Goal: Transaction & Acquisition: Purchase product/service

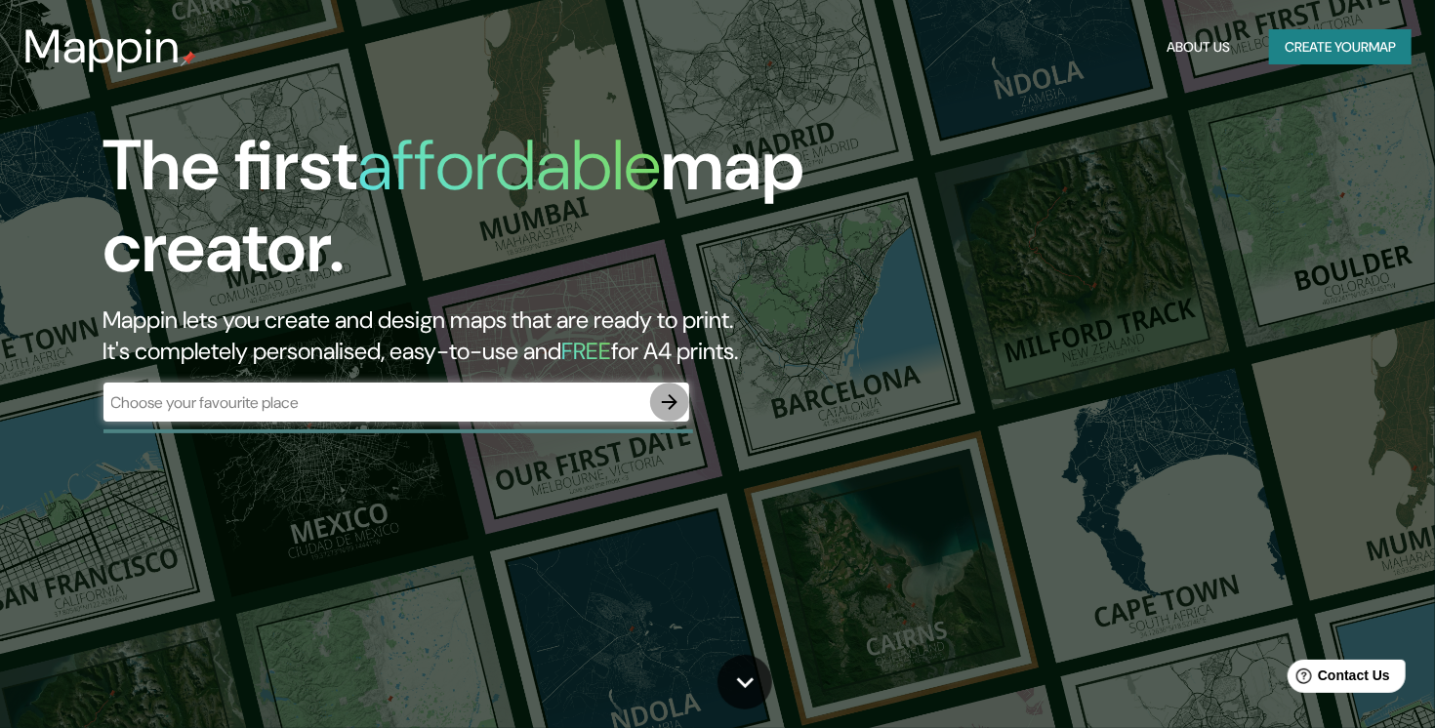
click at [672, 402] on icon "button" at bounding box center [670, 402] width 16 height 16
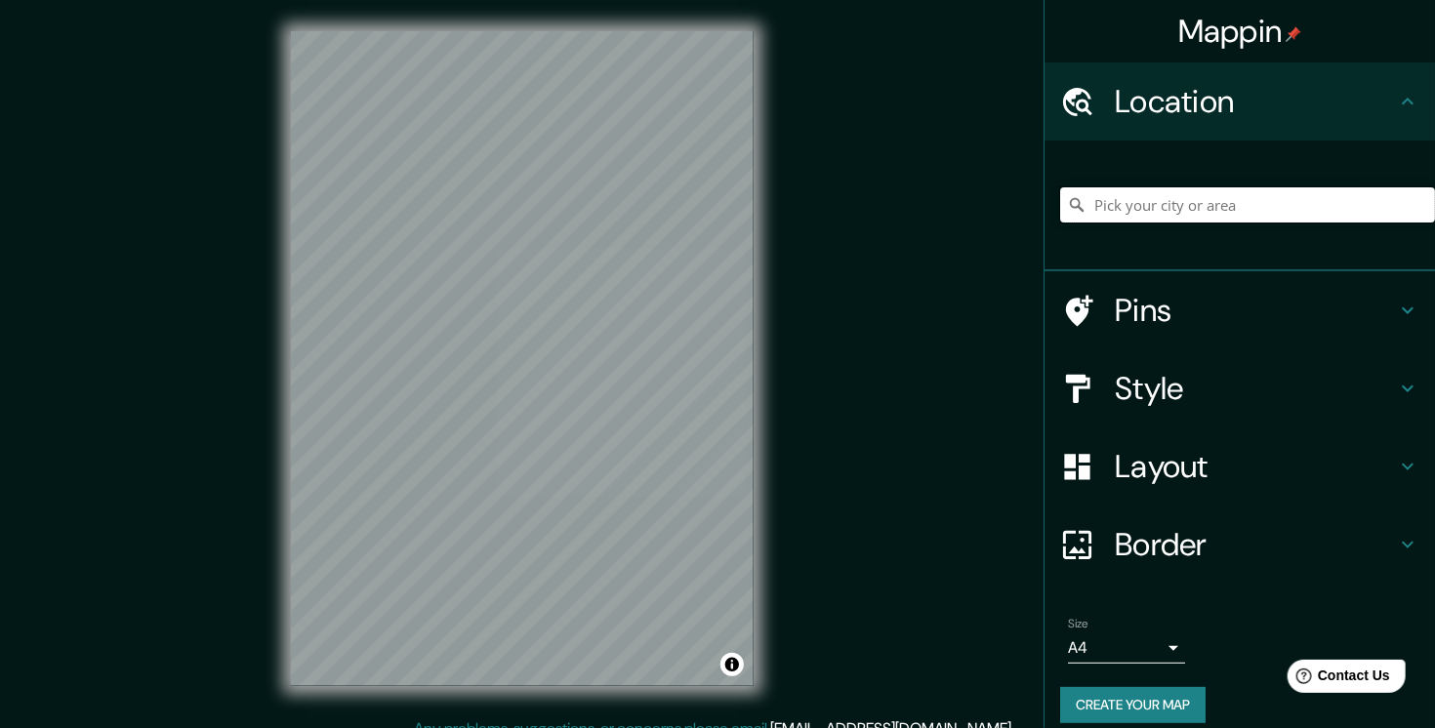
click at [1158, 220] on input "Pick your city or area" at bounding box center [1247, 204] width 375 height 35
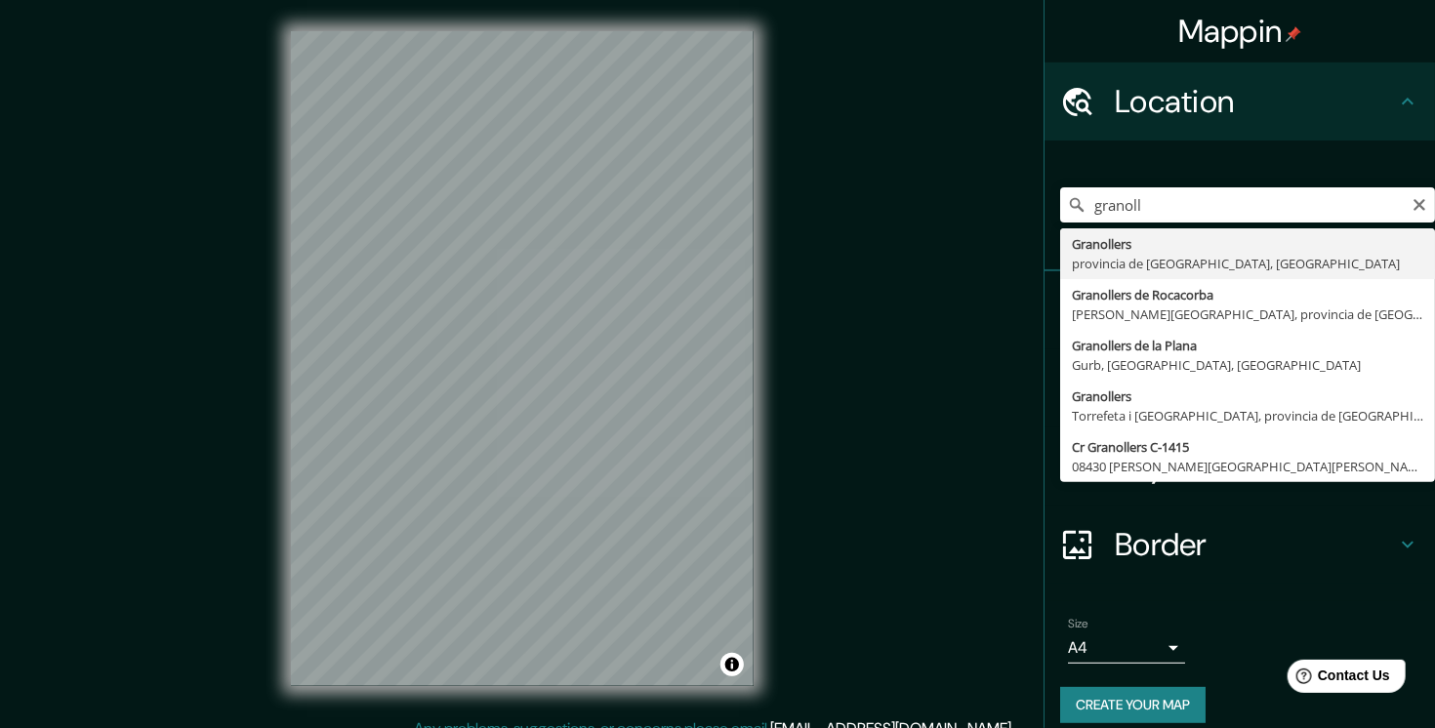
type input "Granollers, provincia de Barcelona, España"
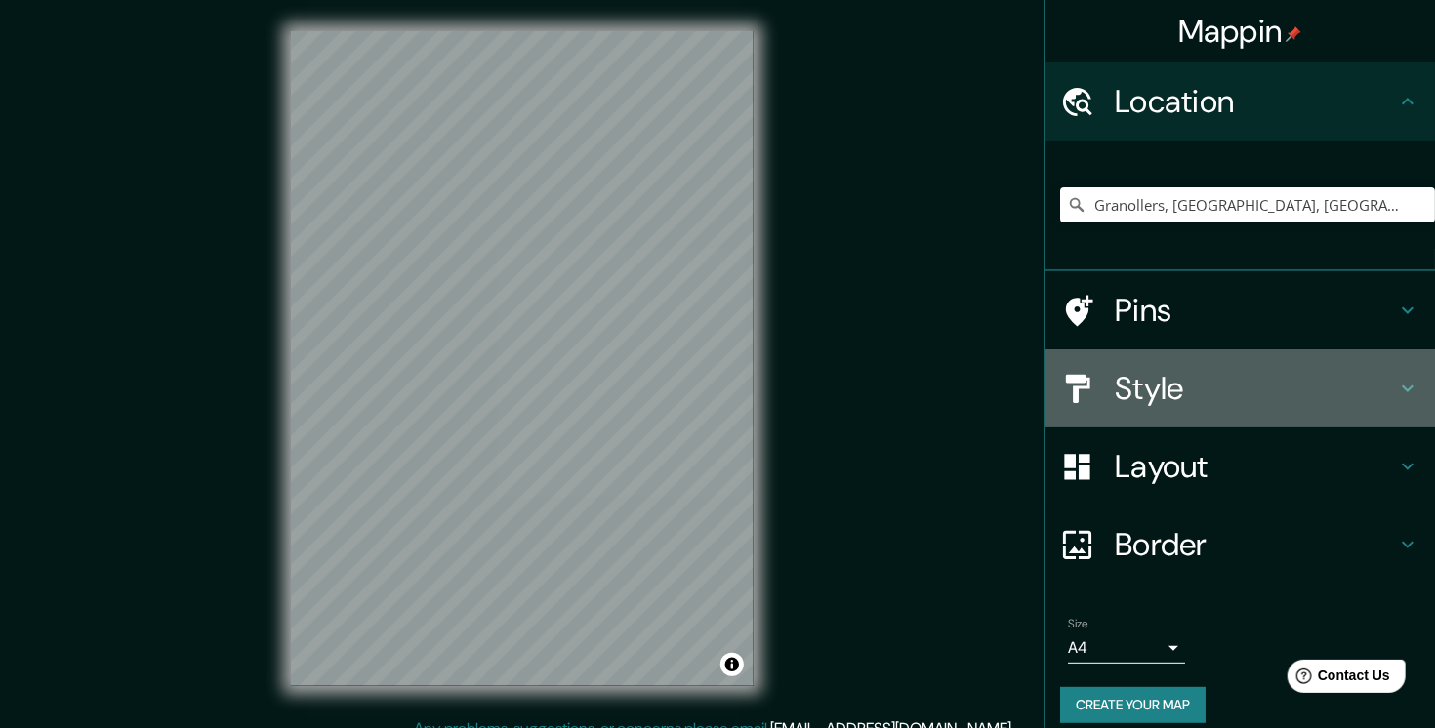
click at [1244, 394] on h4 "Style" at bounding box center [1255, 388] width 281 height 39
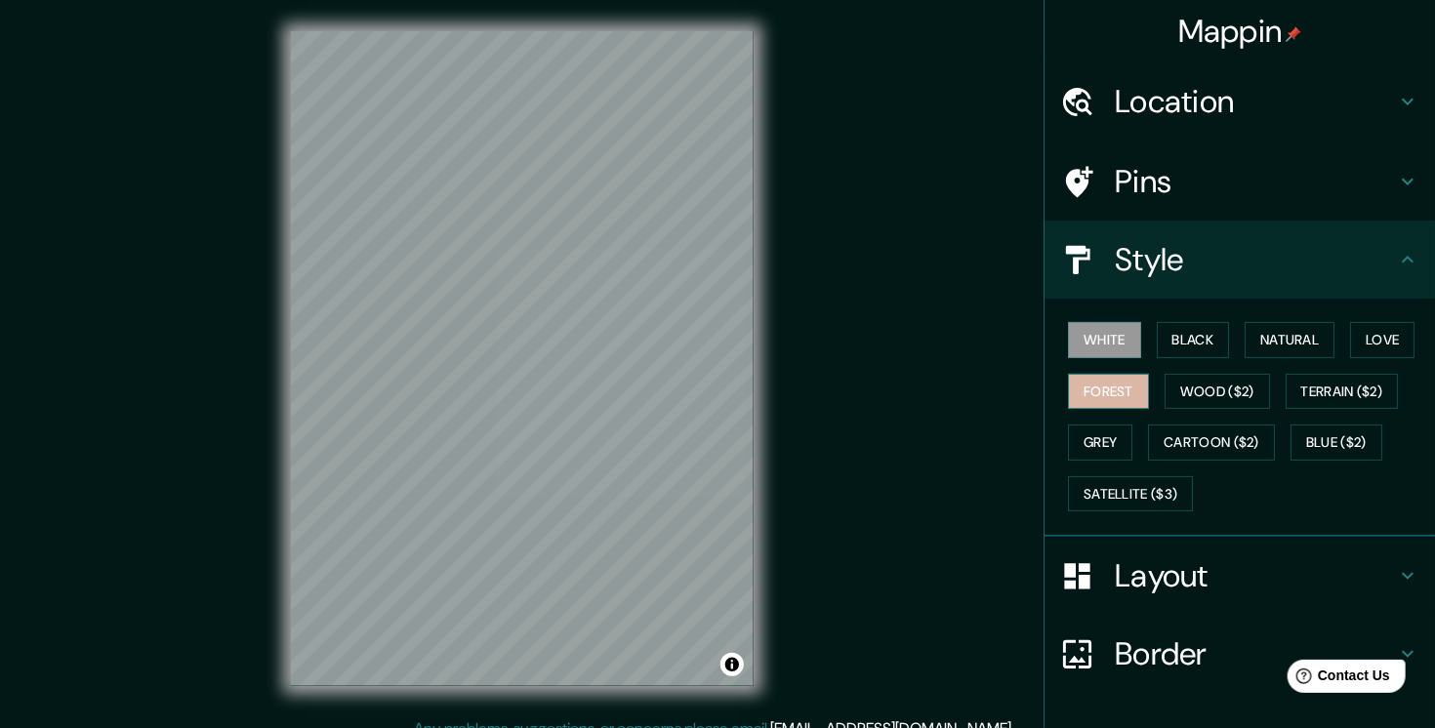
click at [1100, 390] on button "Forest" at bounding box center [1108, 392] width 81 height 36
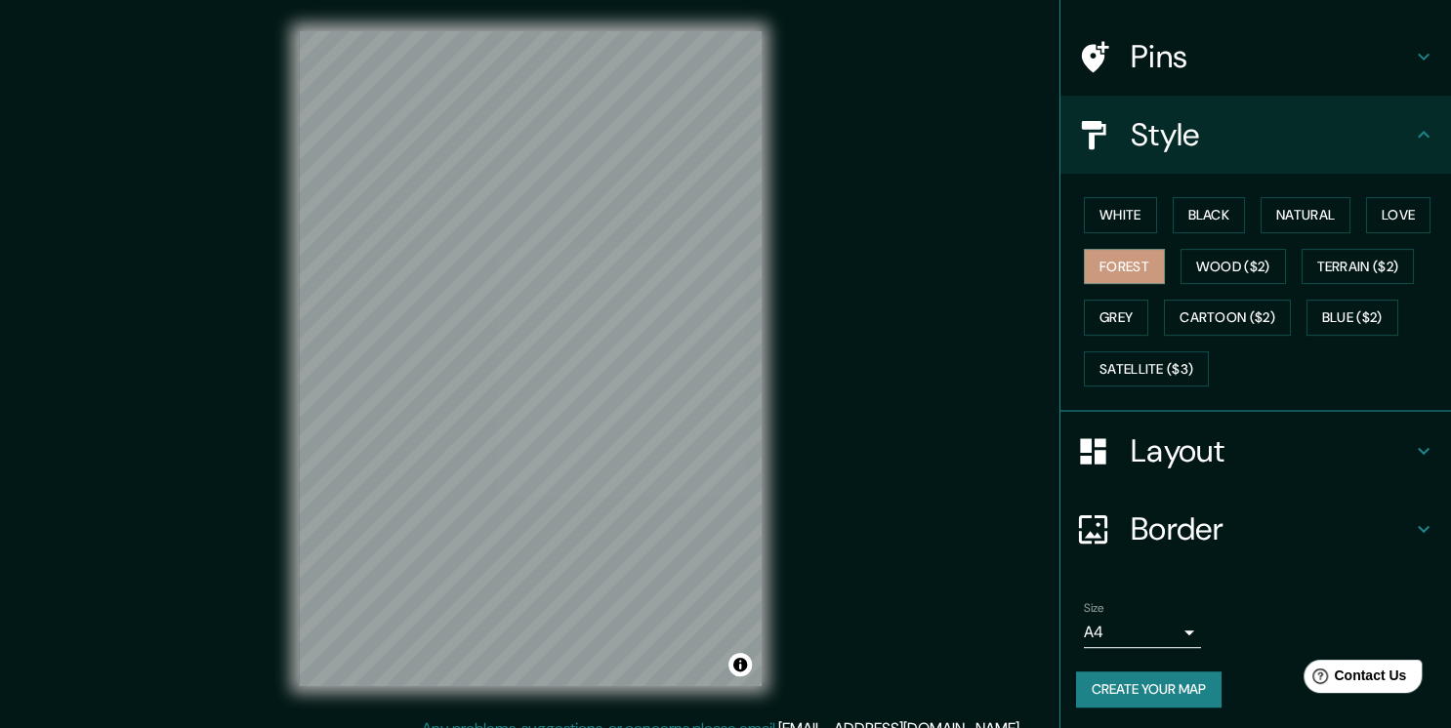
click at [1152, 629] on body "Mappin Location Granollers, provincia de Barcelona, España Pins Style White Bla…" at bounding box center [725, 364] width 1451 height 728
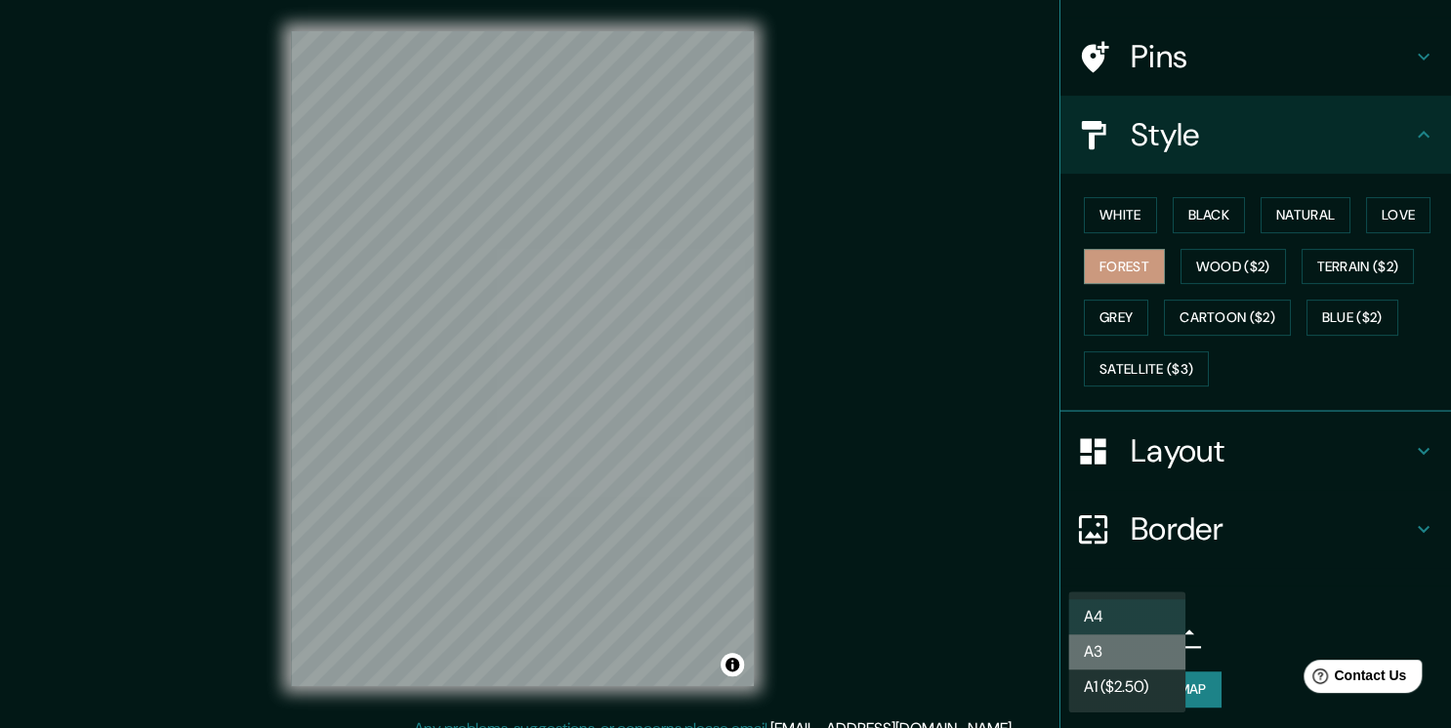
click at [1148, 656] on li "A3" at bounding box center [1126, 652] width 117 height 35
type input "a4"
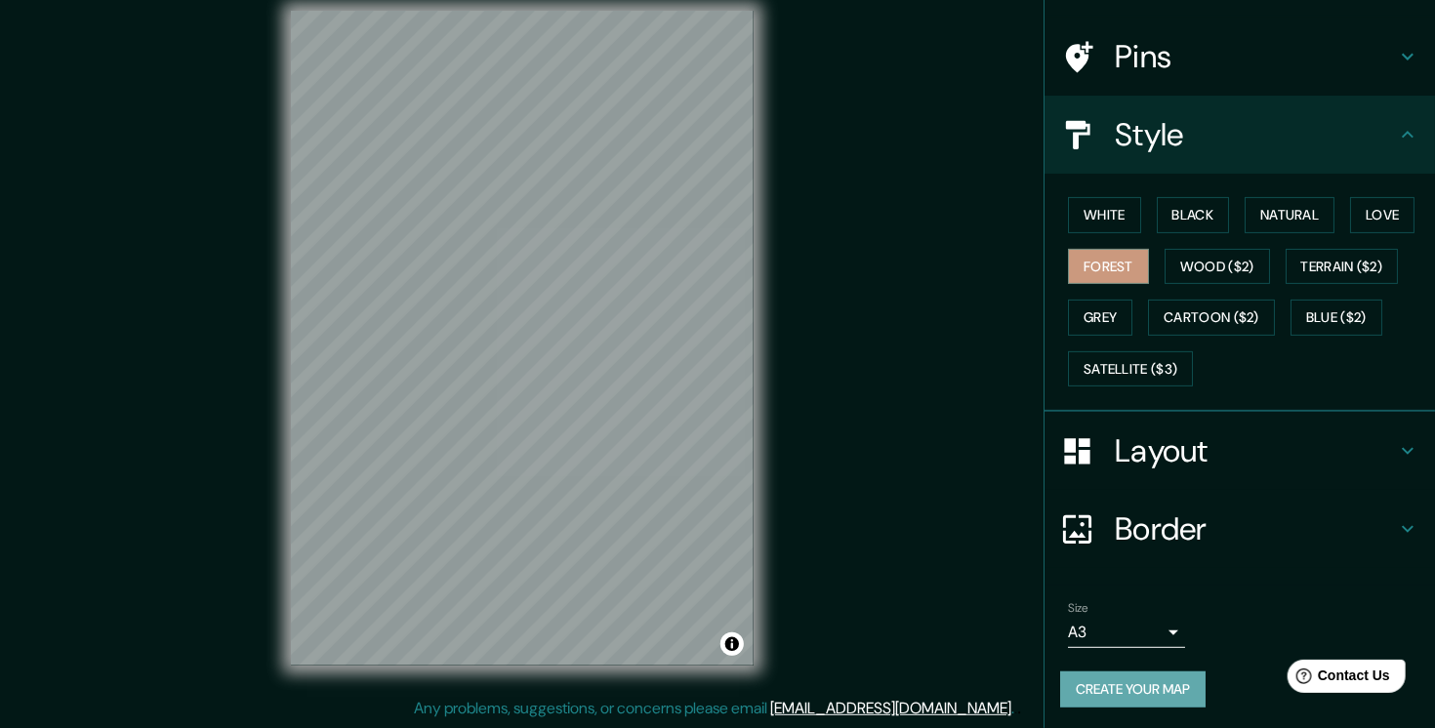
click at [1132, 687] on button "Create your map" at bounding box center [1132, 690] width 145 height 36
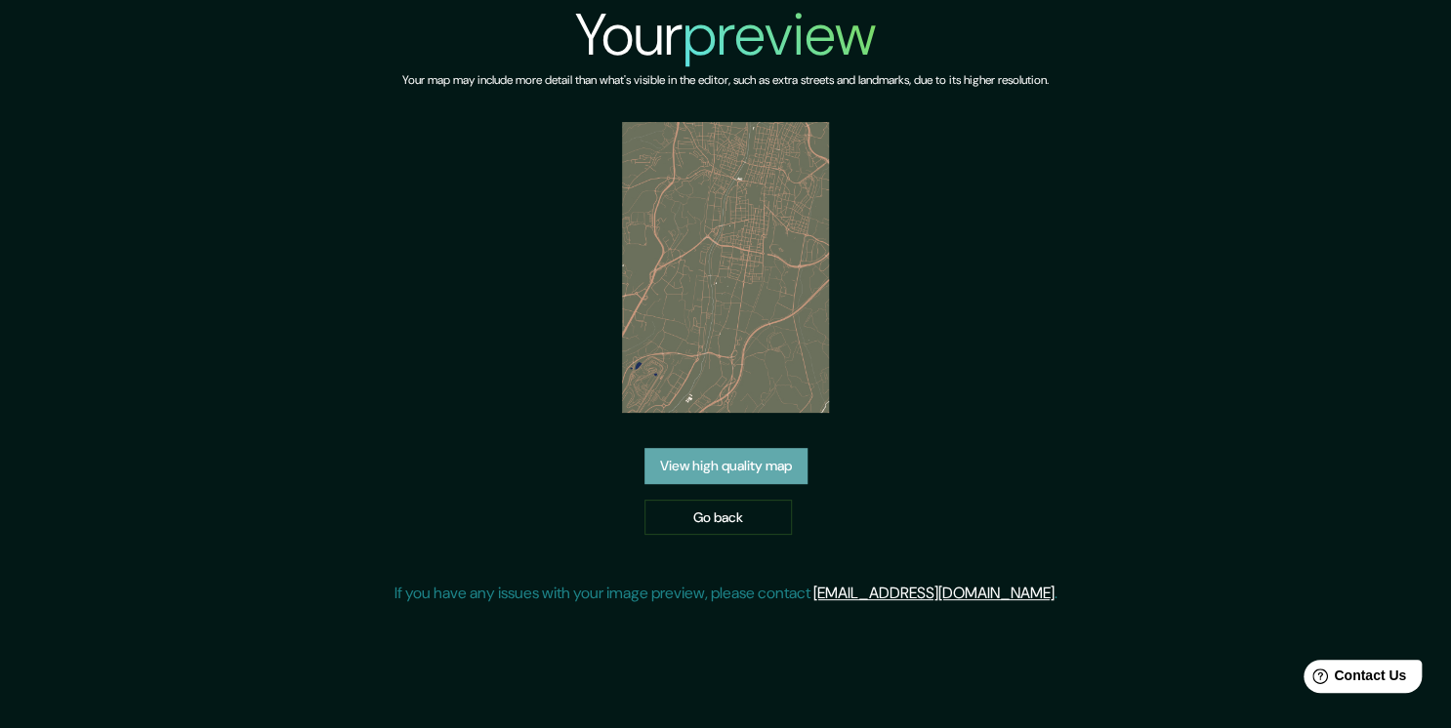
click at [767, 477] on link "View high quality map" at bounding box center [725, 466] width 163 height 36
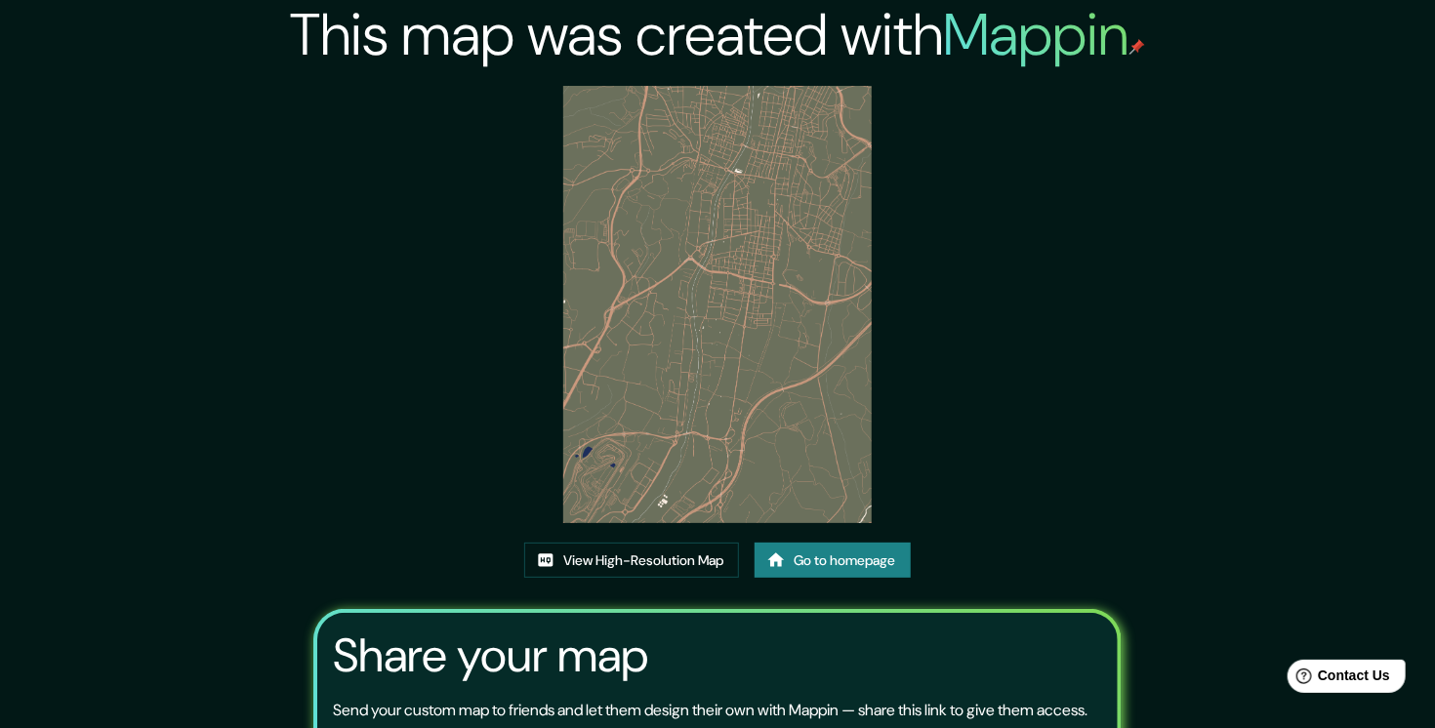
drag, startPoint x: 765, startPoint y: 208, endPoint x: 665, endPoint y: 230, distance: 103.0
click at [665, 230] on img at bounding box center [717, 304] width 309 height 437
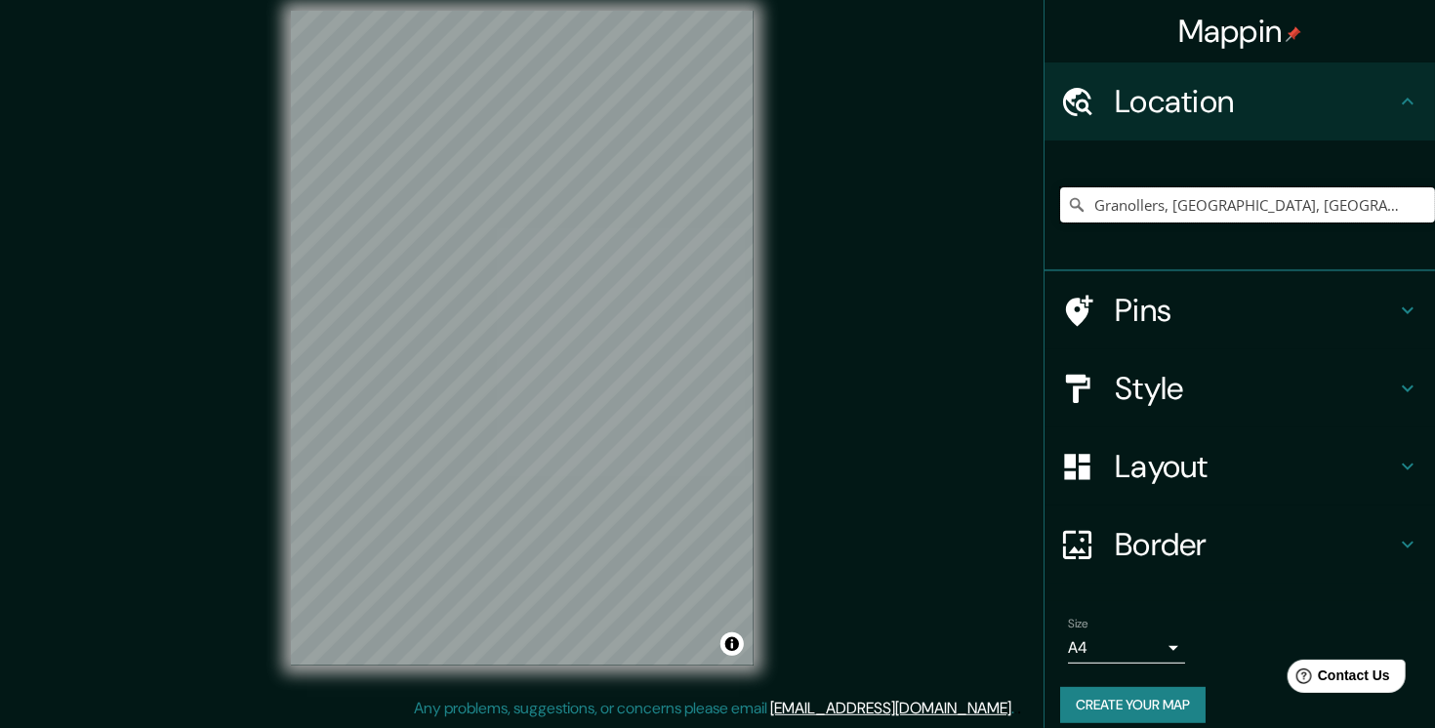
click at [1208, 203] on input "Granollers, provincia de Barcelona, España" at bounding box center [1247, 204] width 375 height 35
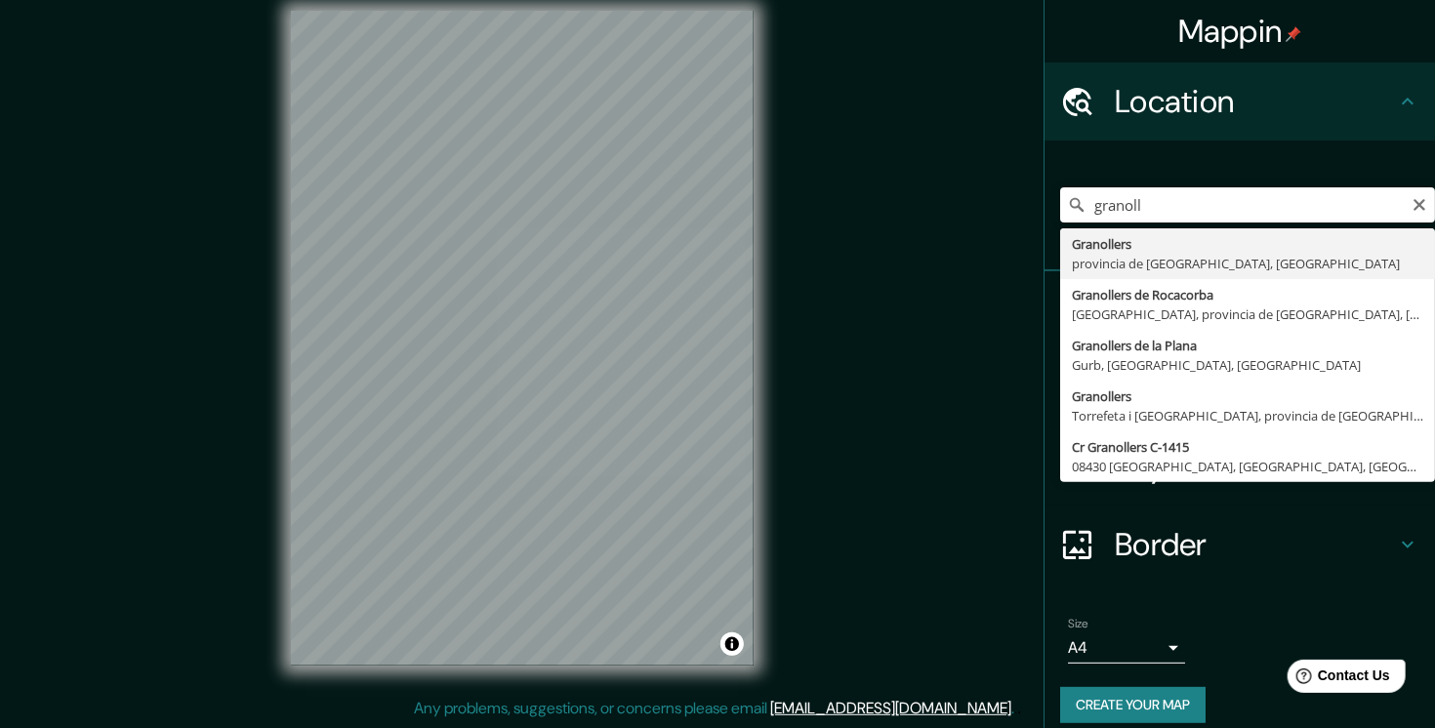
type input "Granollers, provincia de Barcelona, España"
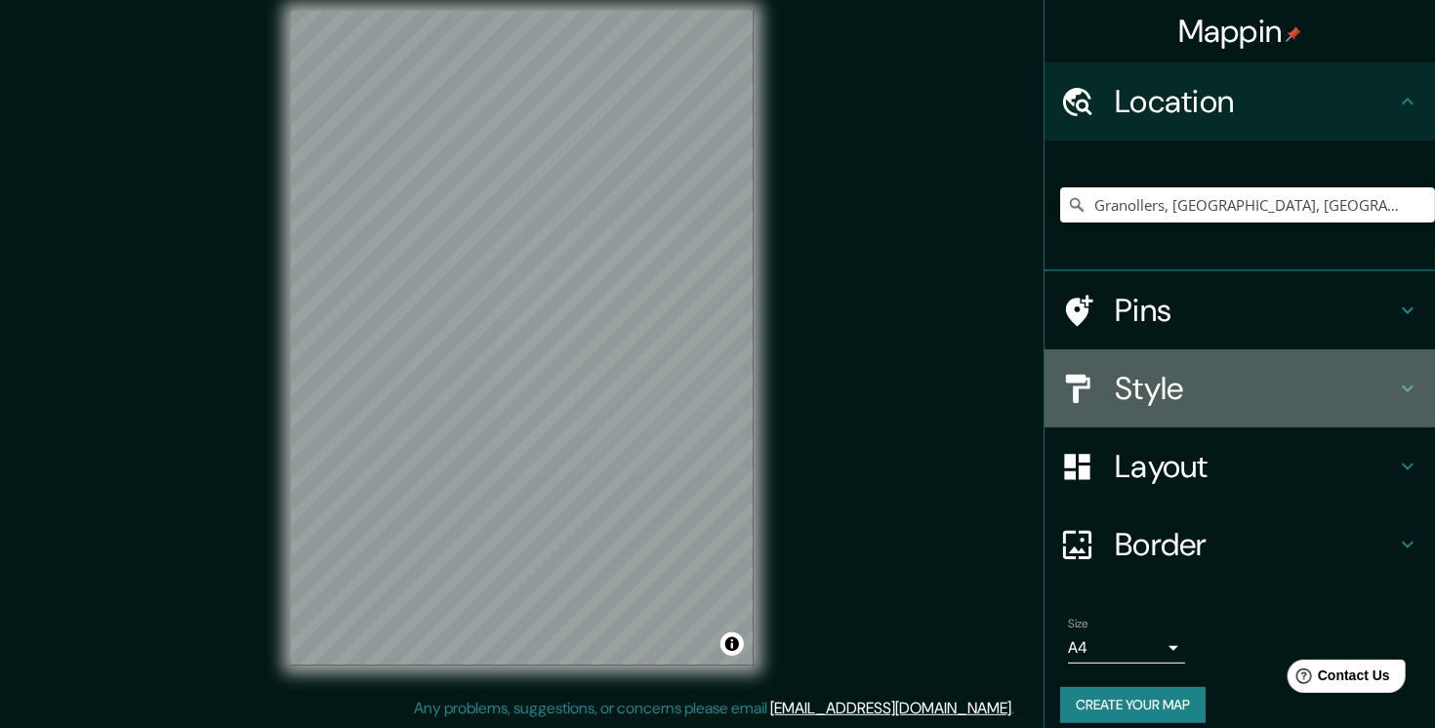
click at [1261, 395] on h4 "Style" at bounding box center [1255, 388] width 281 height 39
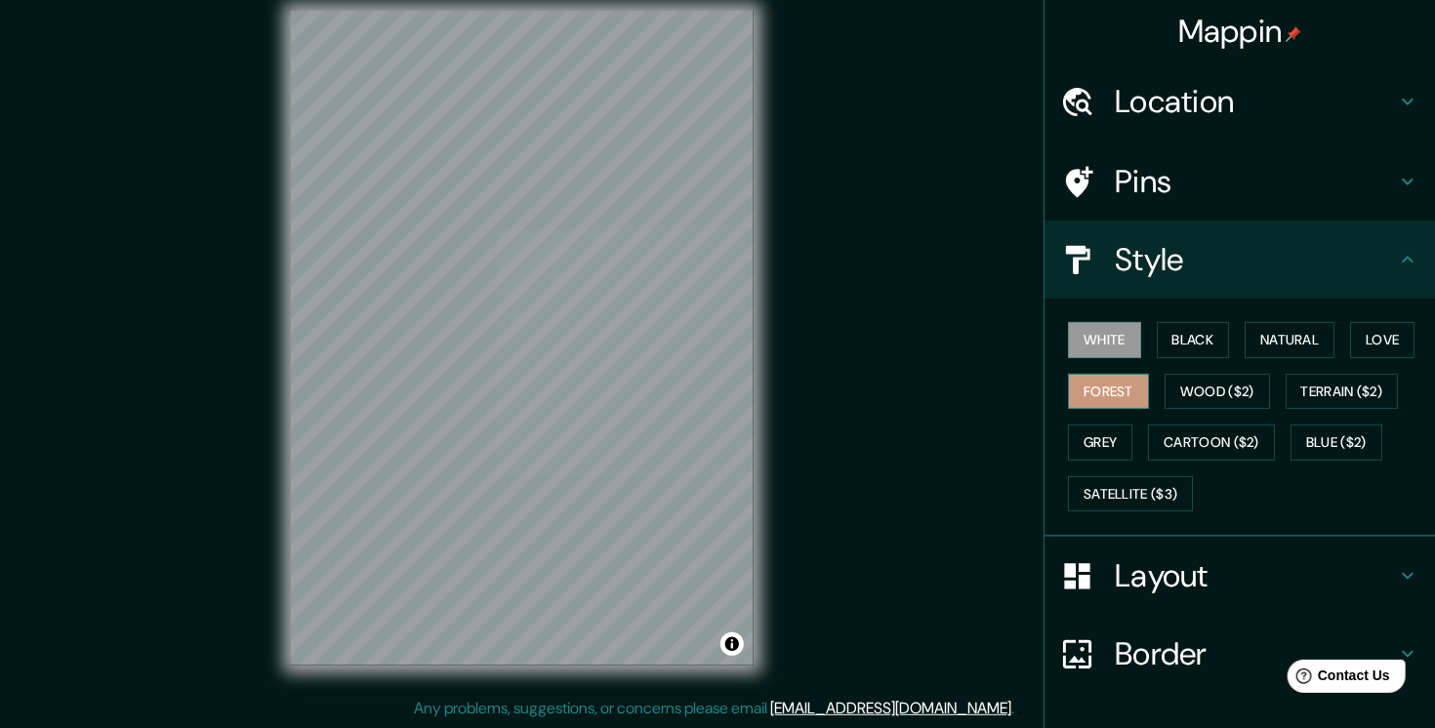
click at [1097, 389] on button "Forest" at bounding box center [1108, 392] width 81 height 36
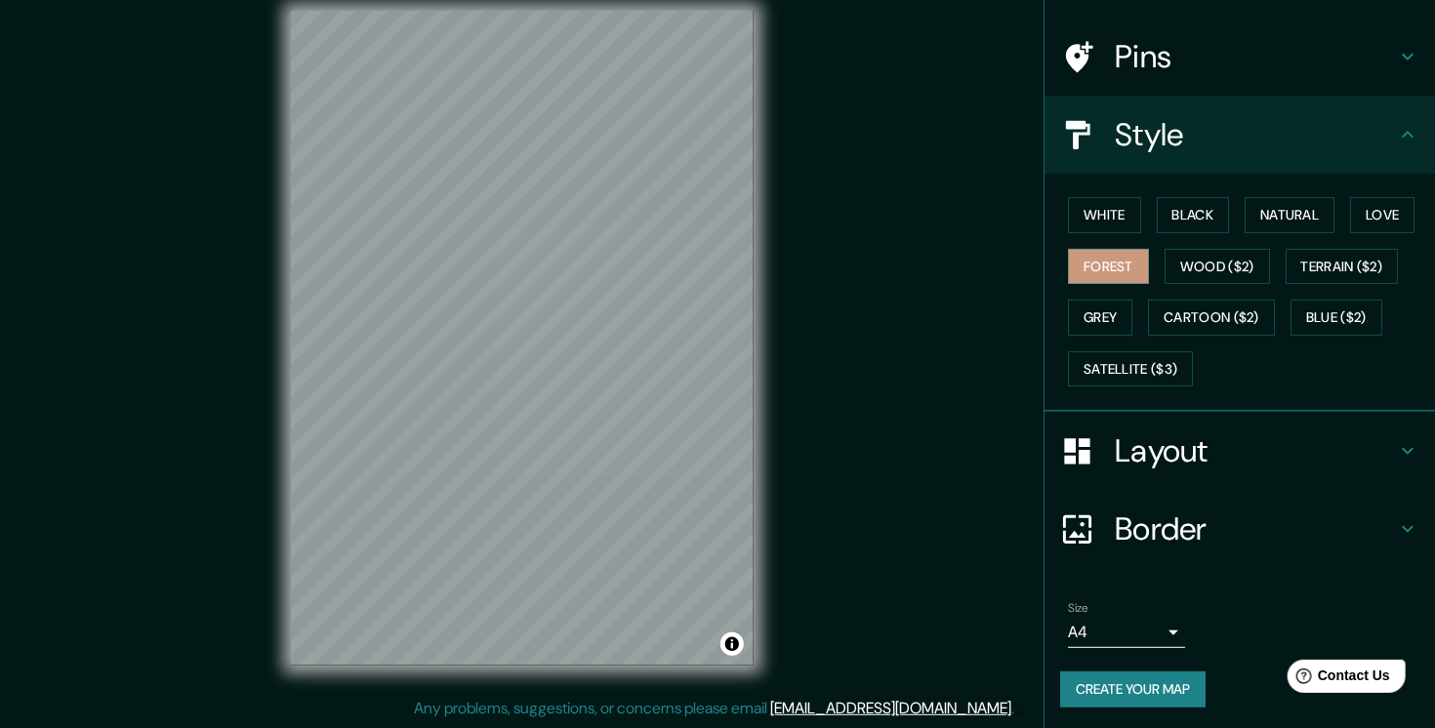
click at [1116, 688] on button "Create your map" at bounding box center [1132, 690] width 145 height 36
